Goal: Transaction & Acquisition: Book appointment/travel/reservation

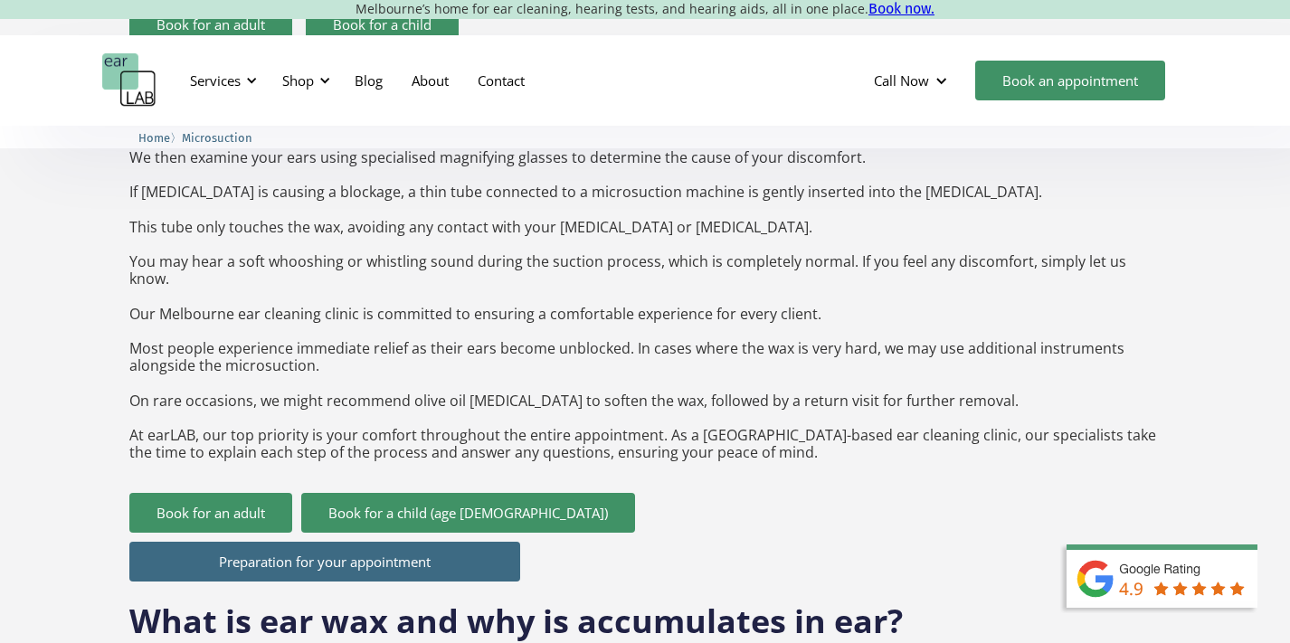
scroll to position [1800, 0]
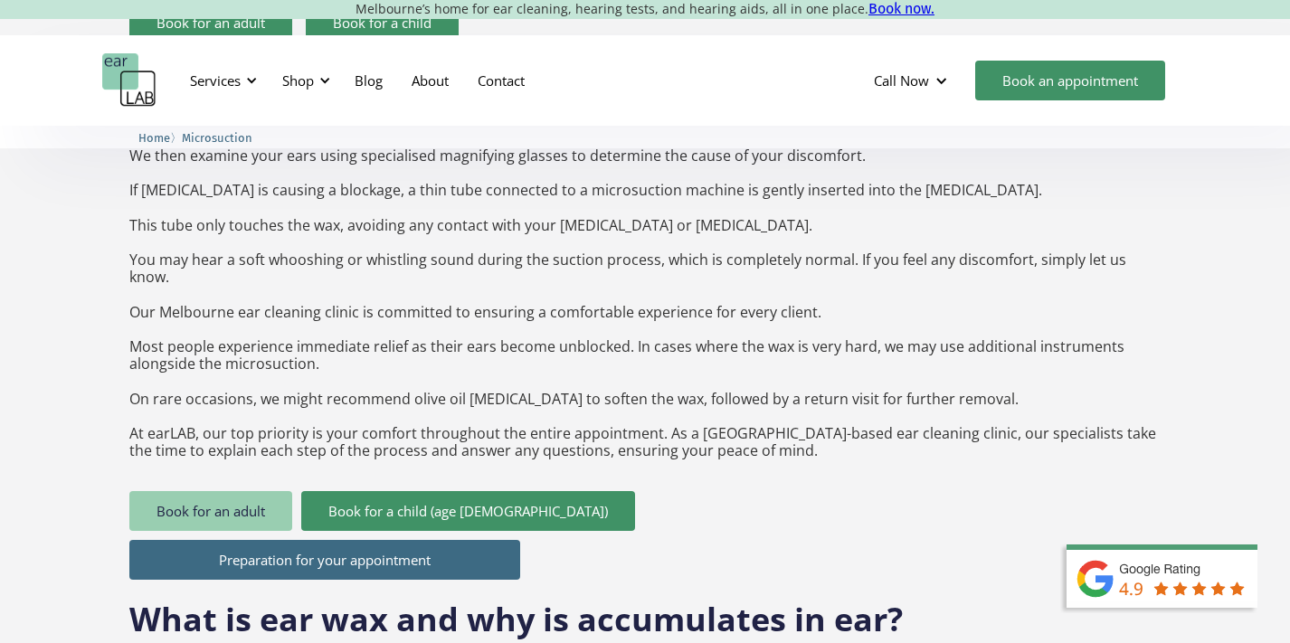
click at [238, 491] on link "Book for an adult" at bounding box center [210, 511] width 163 height 40
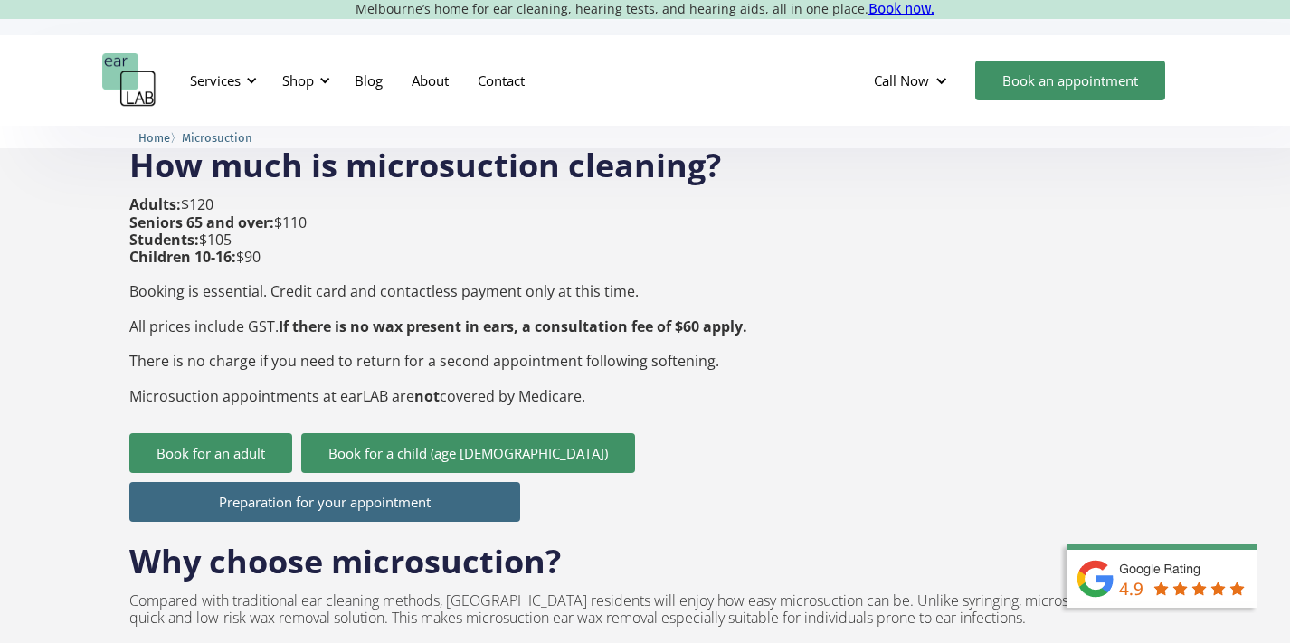
scroll to position [710, 0]
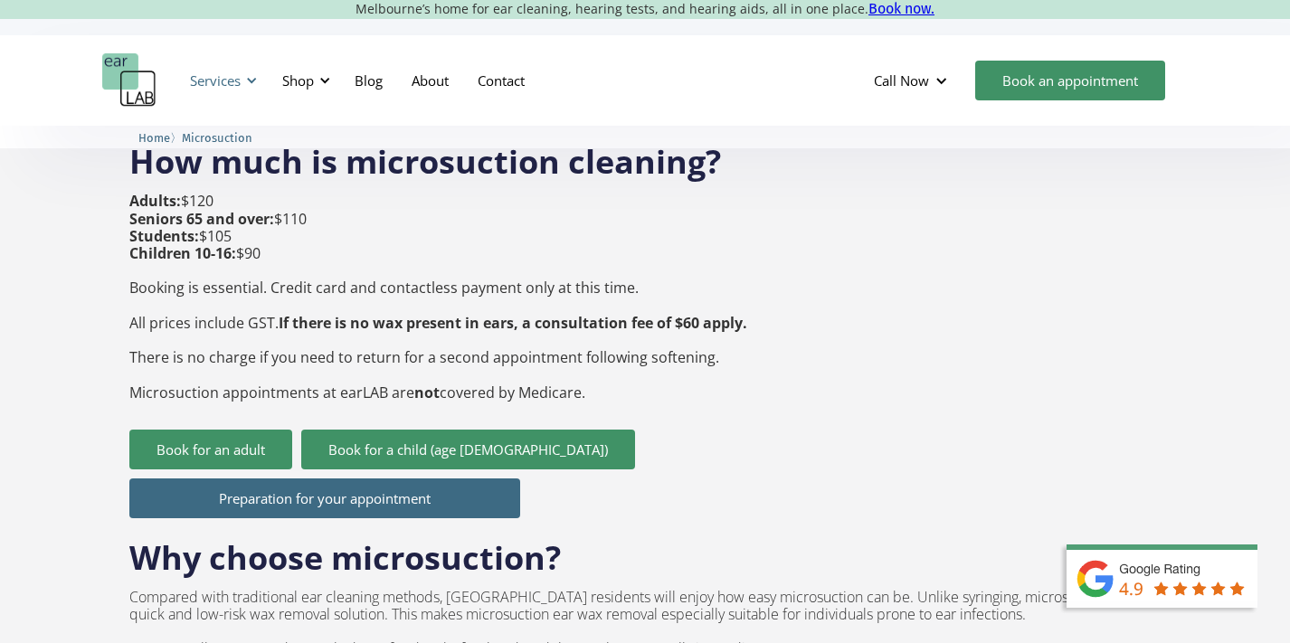
click at [211, 90] on div "Services" at bounding box center [220, 80] width 83 height 54
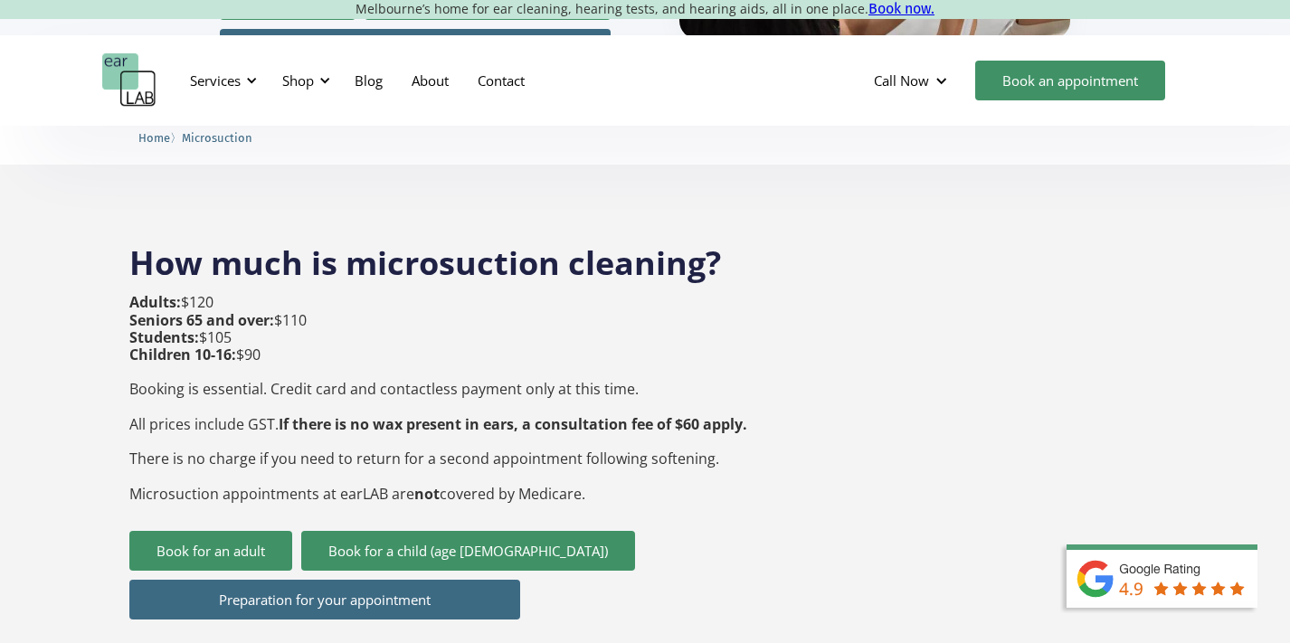
scroll to position [608, 0]
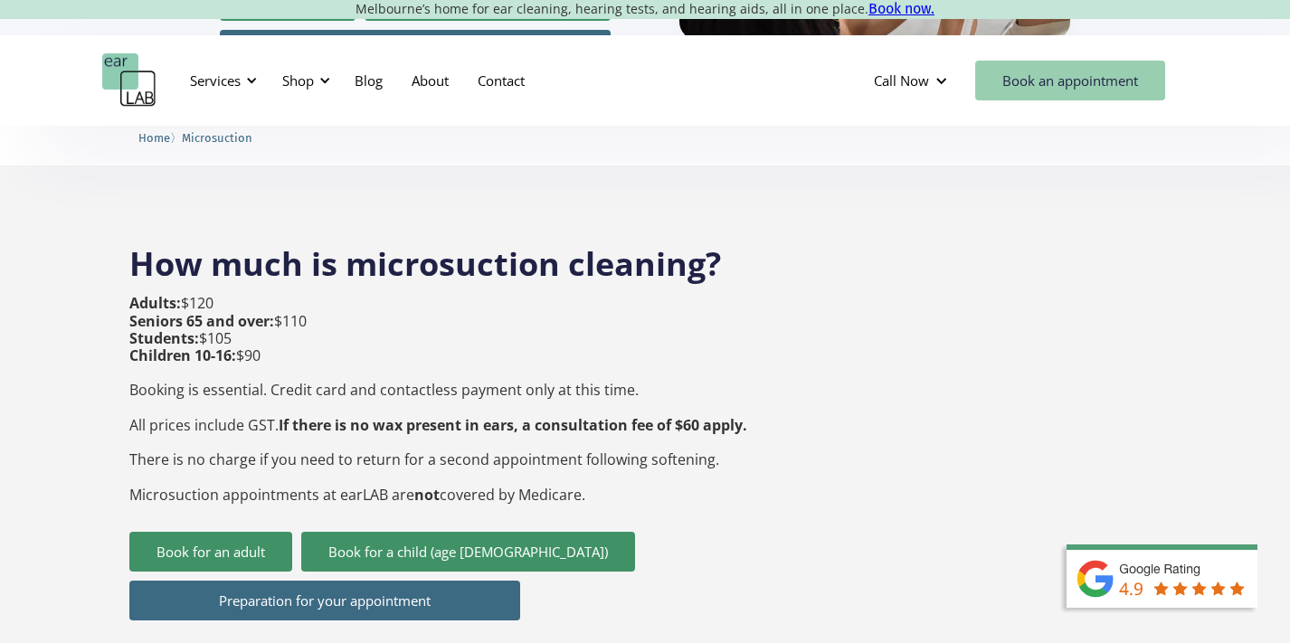
click at [1077, 77] on link "Book an appointment" at bounding box center [1071, 81] width 190 height 40
